Goal: Find specific page/section: Find specific page/section

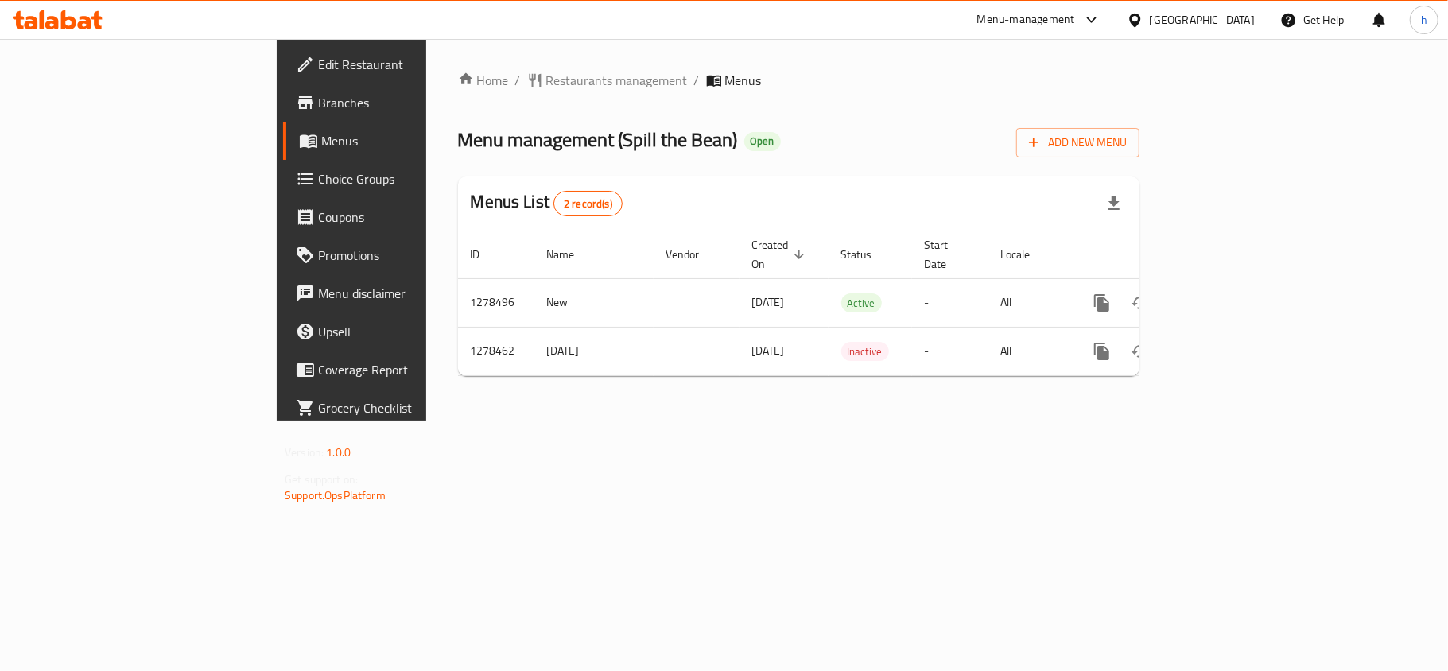
click at [1186, 17] on div "[GEOGRAPHIC_DATA]" at bounding box center [1202, 19] width 105 height 17
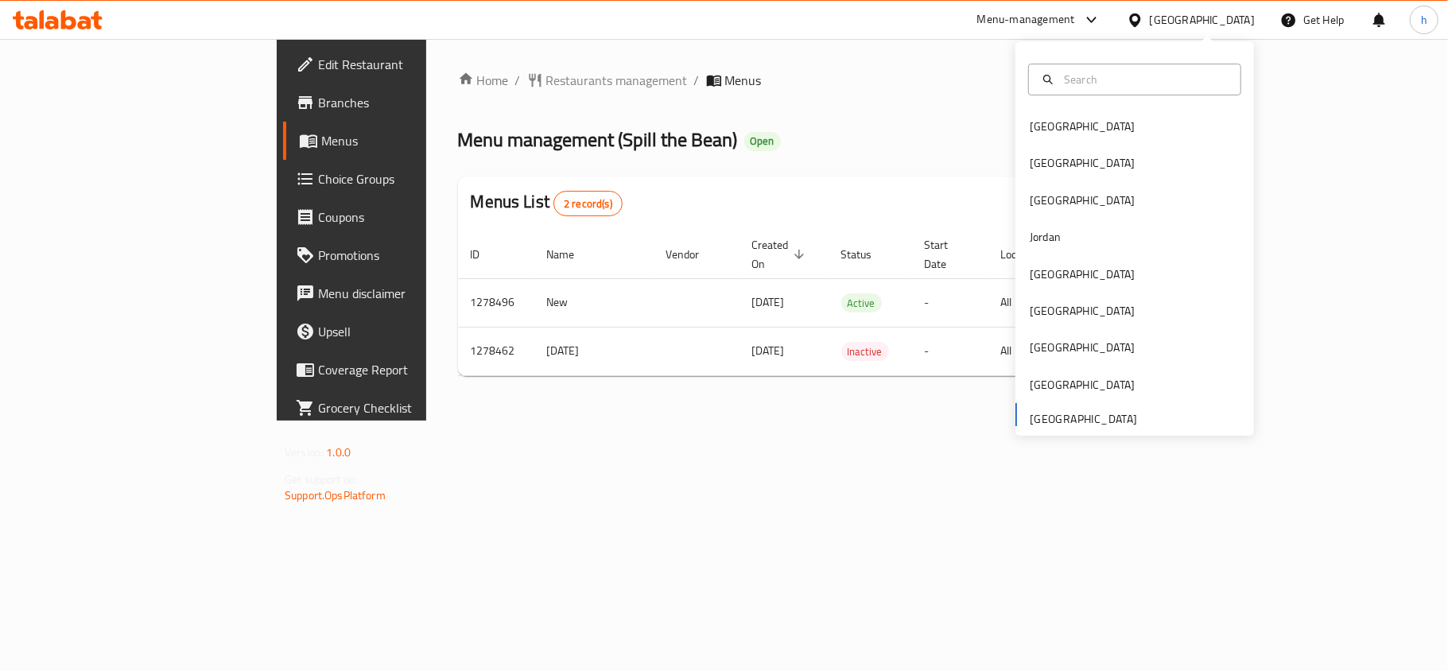
click at [1040, 421] on div "[GEOGRAPHIC_DATA] [GEOGRAPHIC_DATA] [GEOGRAPHIC_DATA] [GEOGRAPHIC_DATA] [GEOGRA…" at bounding box center [1134, 271] width 239 height 327
click at [1038, 126] on div "[GEOGRAPHIC_DATA]" at bounding box center [1082, 126] width 105 height 17
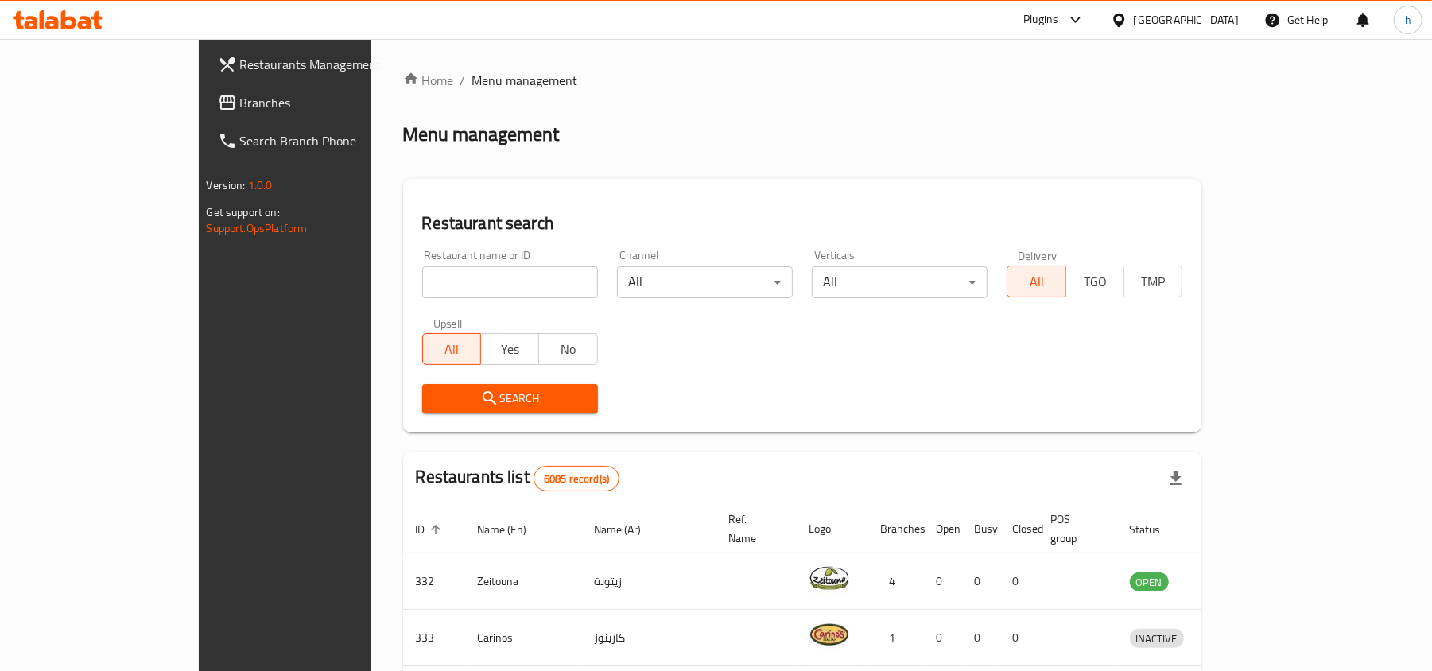
click at [1121, 83] on ol "Home / Menu management" at bounding box center [802, 80] width 799 height 19
click at [1080, 19] on icon at bounding box center [1075, 20] width 10 height 6
click at [1021, 110] on div "Global Quality Control Center" at bounding box center [997, 107] width 139 height 17
